Goal: Task Accomplishment & Management: Manage account settings

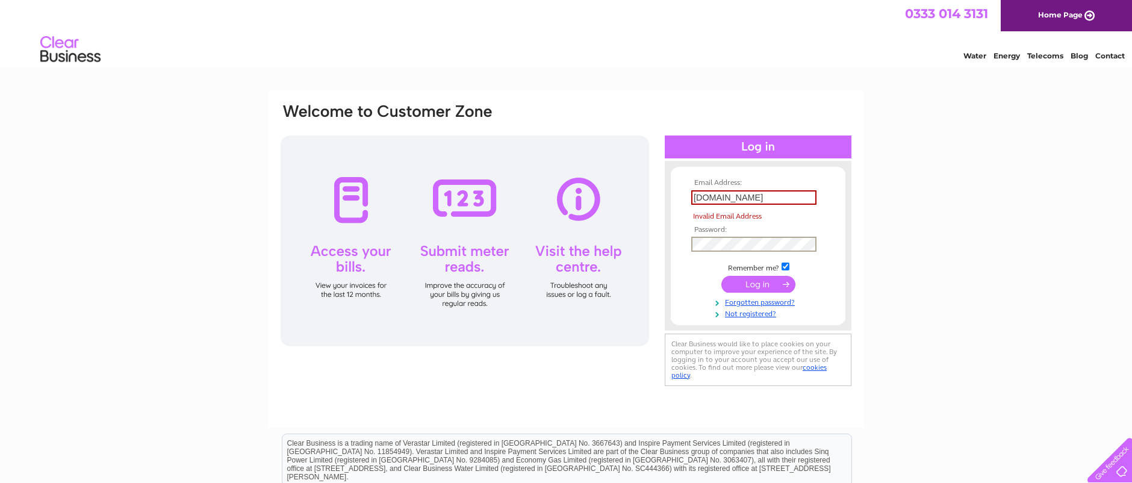
drag, startPoint x: 731, startPoint y: 196, endPoint x: 747, endPoint y: 198, distance: 16.4
click at [731, 196] on input "[DOMAIN_NAME]" at bounding box center [753, 197] width 125 height 14
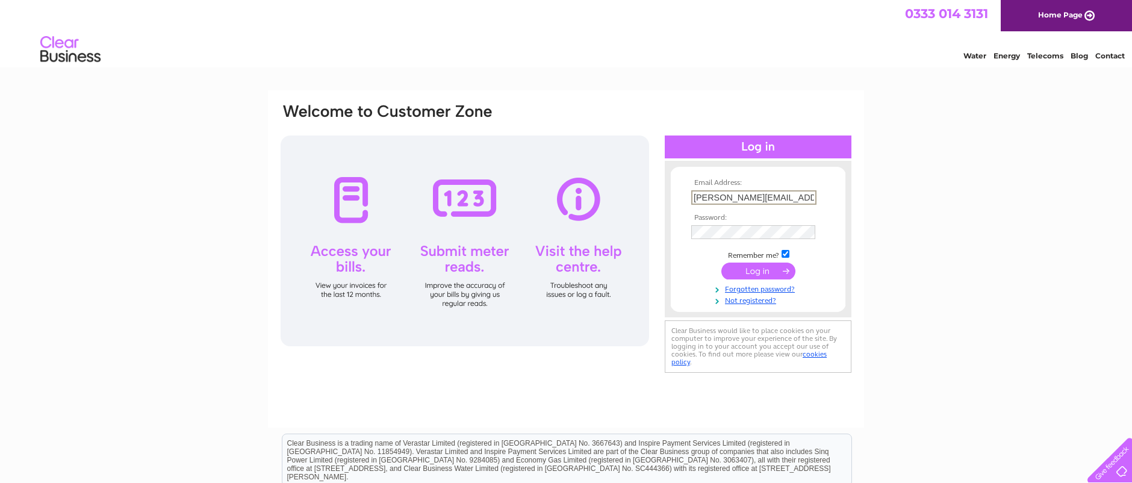
type input "[PERSON_NAME][EMAIL_ADDRESS][DOMAIN_NAME]"
click at [898, 276] on div "Email Address: [PERSON_NAME][EMAIL_ADDRESS][DOMAIN_NAME] Password:" at bounding box center [566, 361] width 1132 height 543
click at [745, 265] on input "submit" at bounding box center [758, 269] width 74 height 17
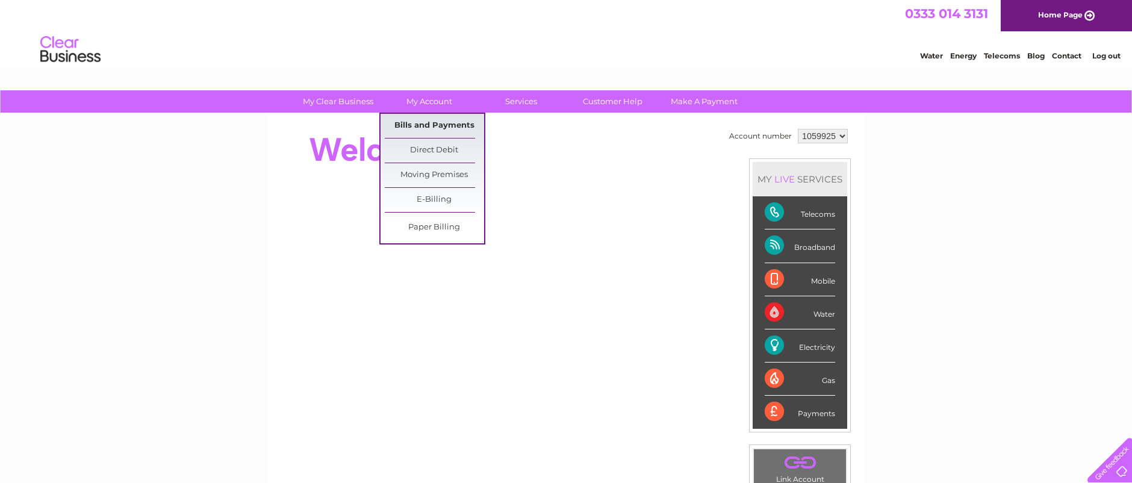
click at [426, 122] on link "Bills and Payments" at bounding box center [434, 126] width 99 height 24
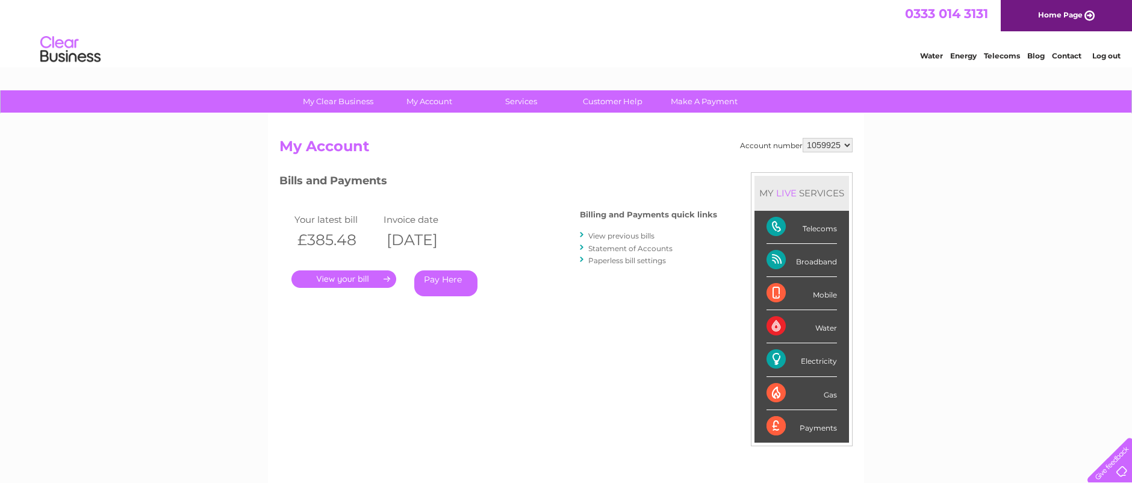
scroll to position [1, 0]
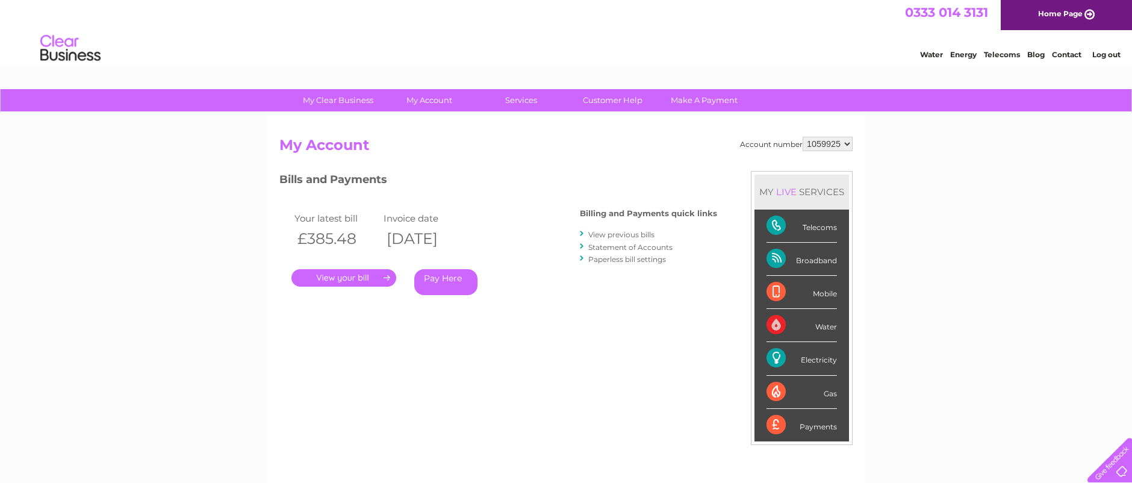
click at [371, 275] on link "." at bounding box center [343, 277] width 105 height 17
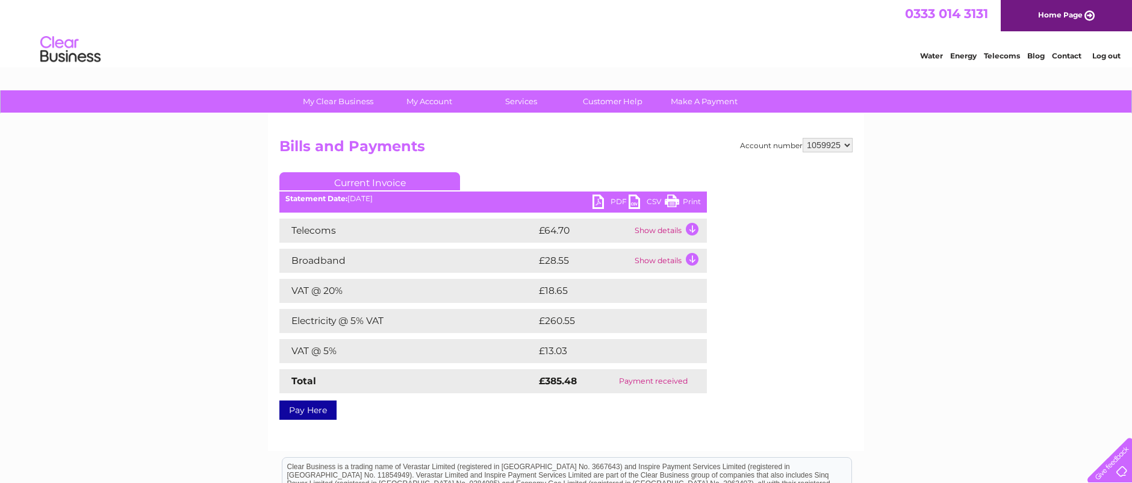
click at [608, 197] on link "PDF" at bounding box center [610, 202] width 36 height 17
